Goal: Find specific page/section: Find specific page/section

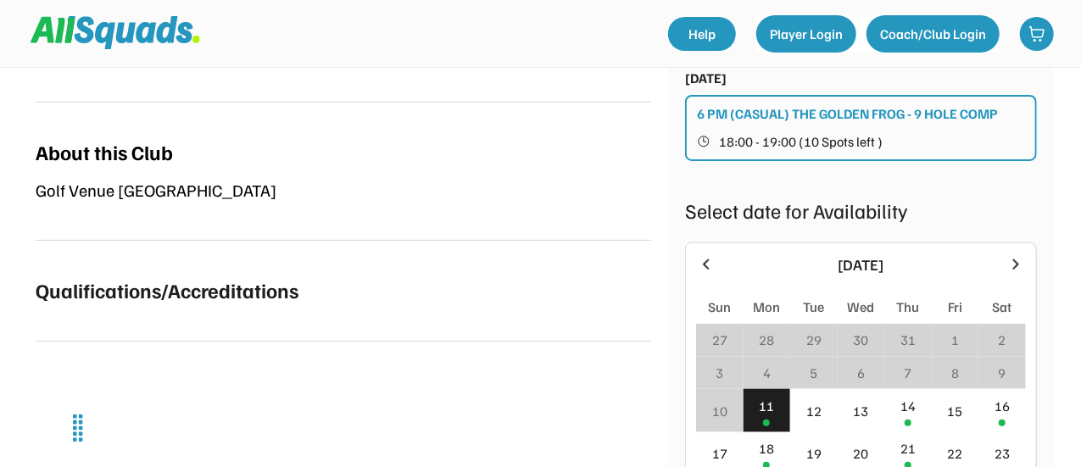
scroll to position [663, 0]
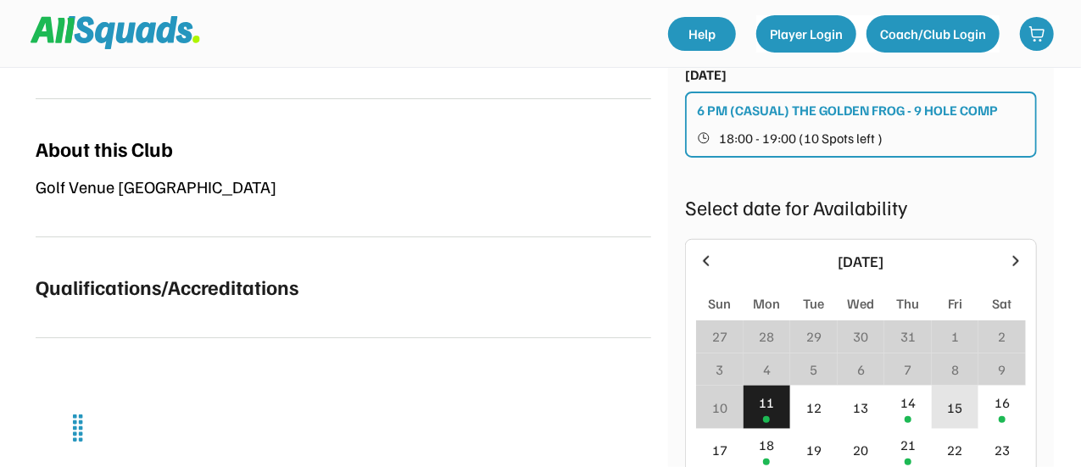
click at [951, 410] on div "15" at bounding box center [955, 408] width 15 height 20
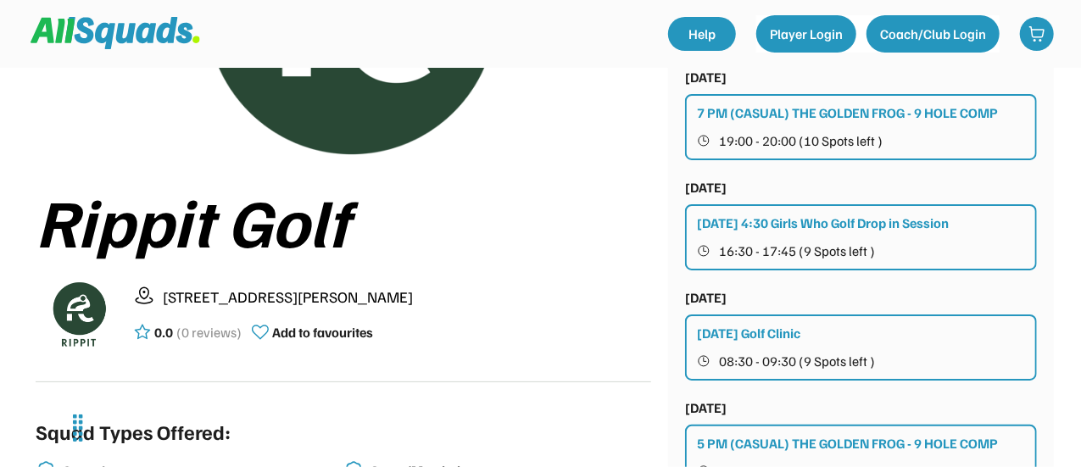
scroll to position [0, 0]
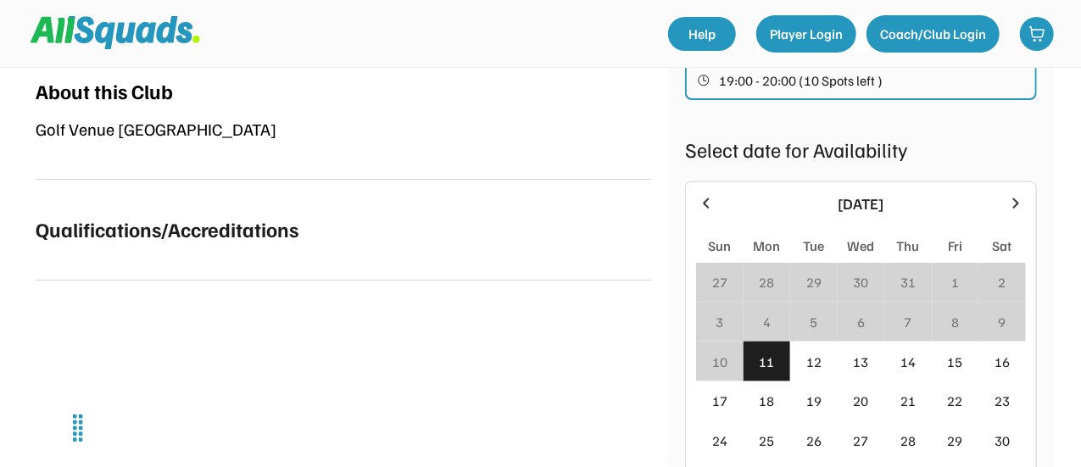
scroll to position [750, 0]
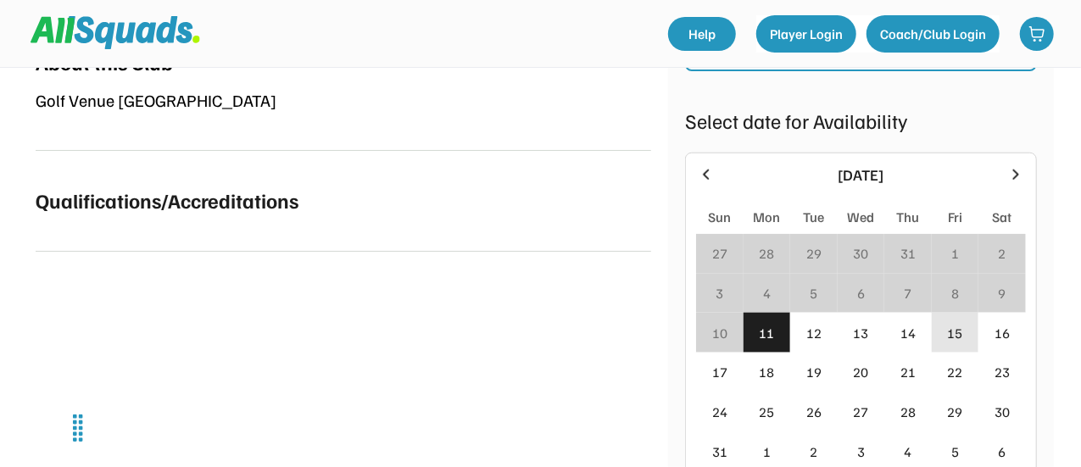
click at [949, 335] on div "15" at bounding box center [955, 333] width 15 height 20
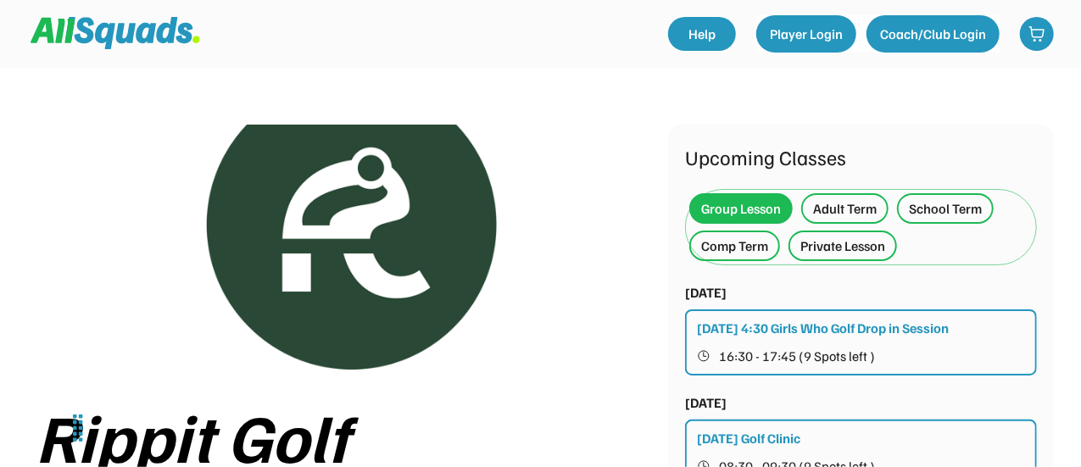
scroll to position [0, 0]
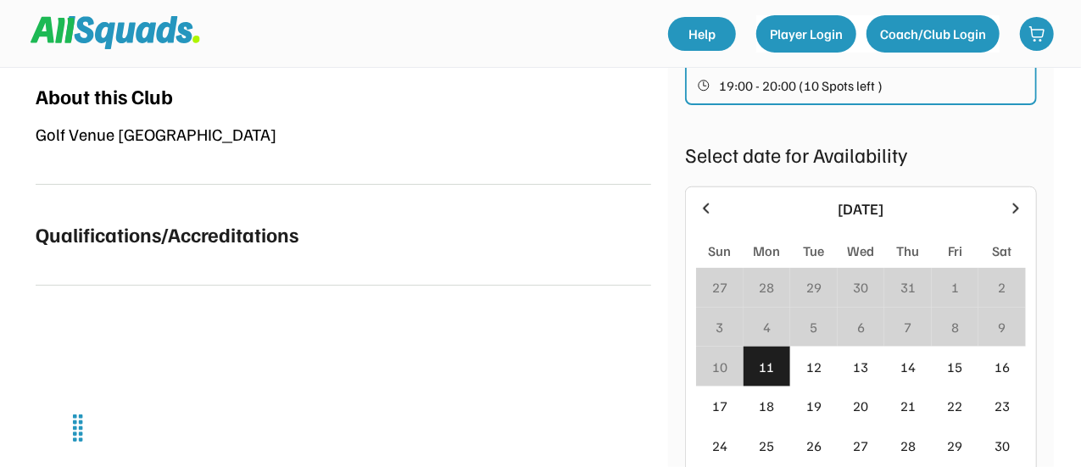
scroll to position [732, 0]
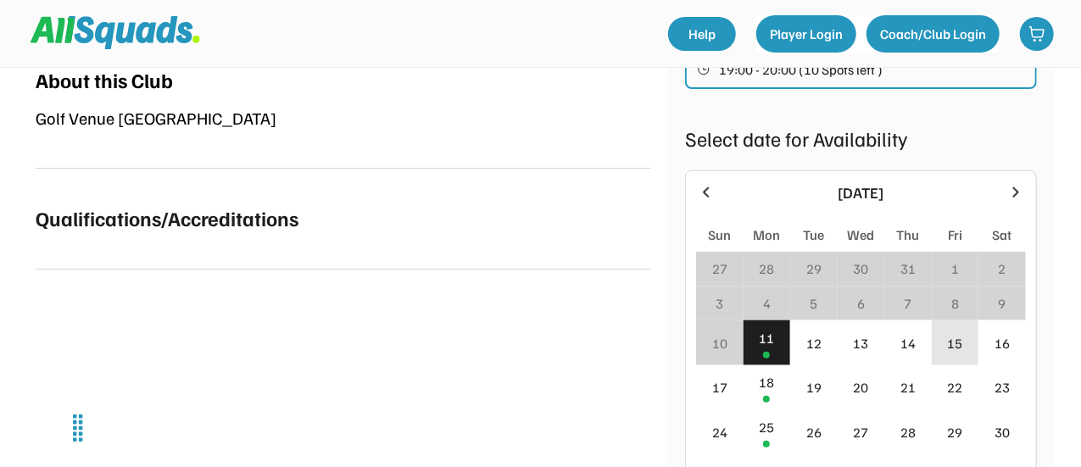
click at [969, 357] on div "15" at bounding box center [955, 343] width 47 height 45
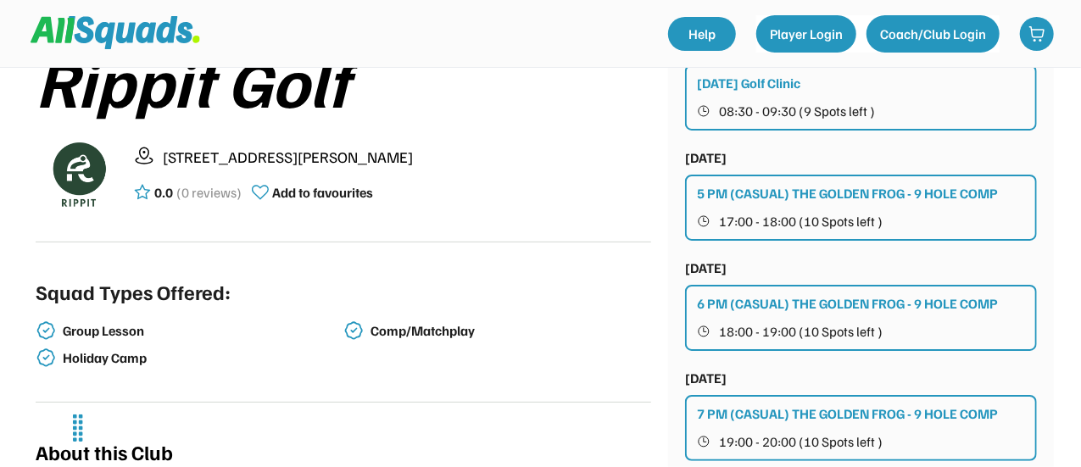
scroll to position [0, 0]
